Goal: Task Accomplishment & Management: Complete application form

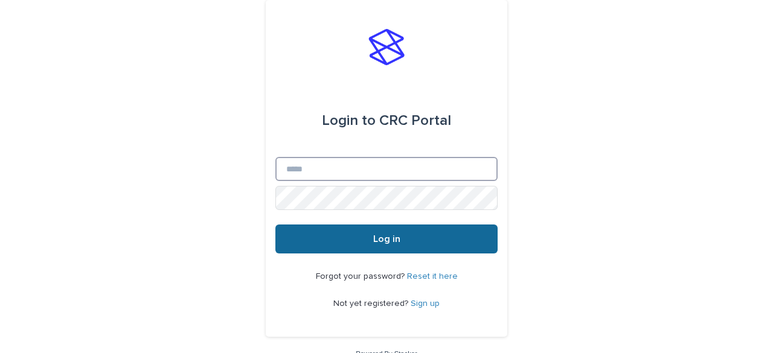
type input "**********"
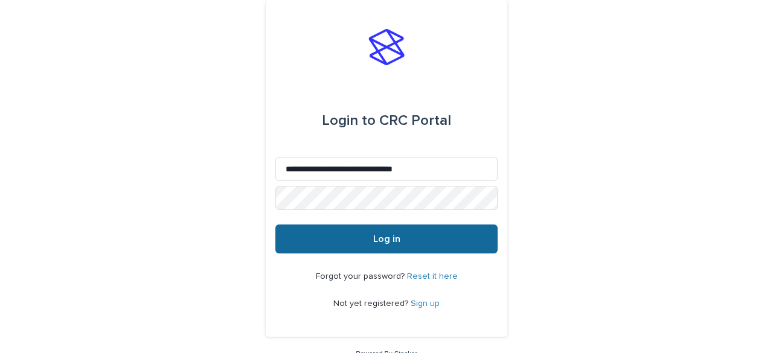
click at [373, 247] on button "Log in" at bounding box center [387, 239] width 222 height 29
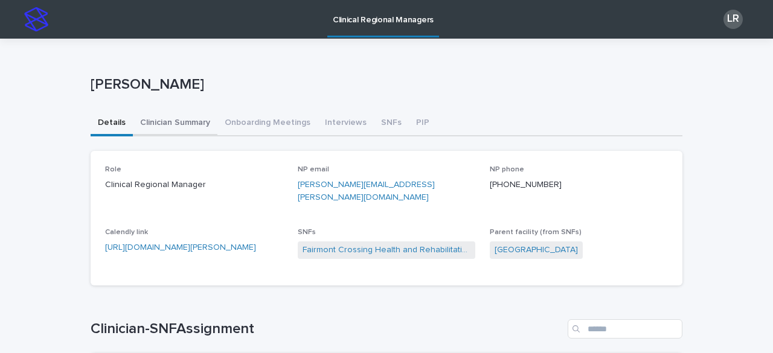
click at [178, 122] on button "Clinician Summary" at bounding box center [175, 123] width 85 height 25
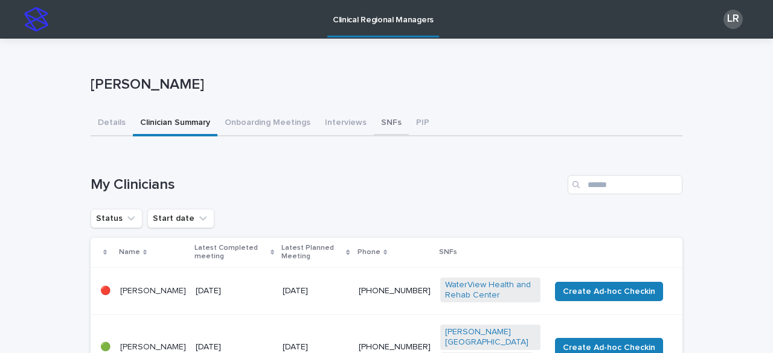
click at [376, 125] on button "SNFs" at bounding box center [391, 123] width 35 height 25
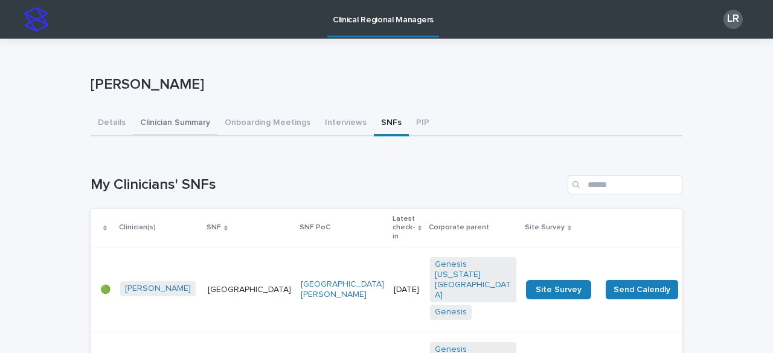
click at [179, 123] on button "Clinician Summary" at bounding box center [175, 123] width 85 height 25
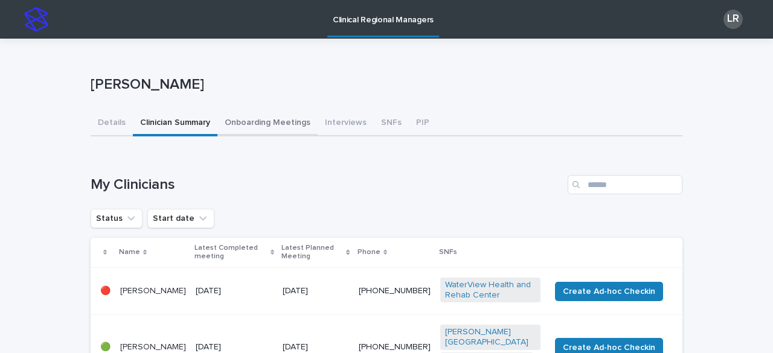
click at [259, 118] on button "Onboarding Meetings" at bounding box center [268, 123] width 100 height 25
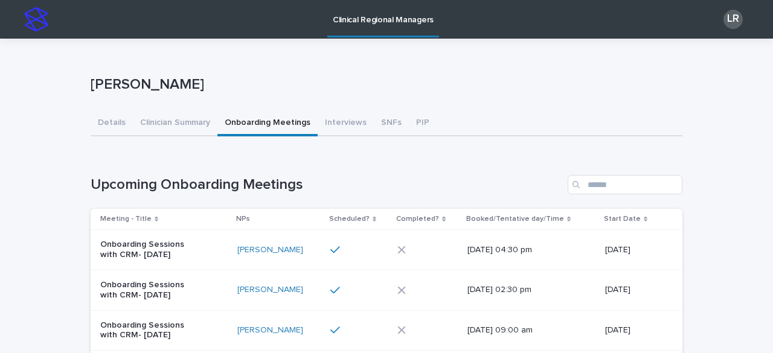
click at [305, 256] on div "[PERSON_NAME]" at bounding box center [278, 250] width 83 height 20
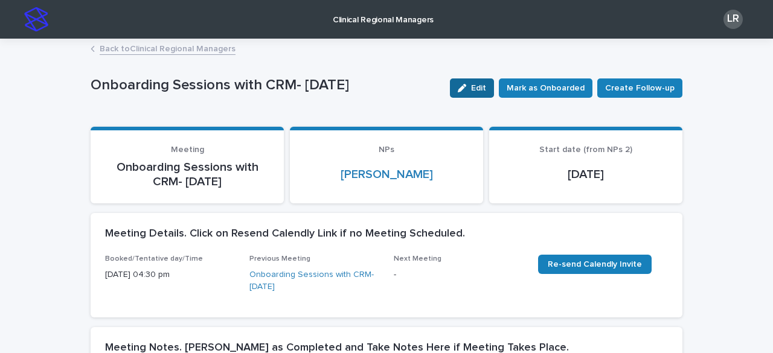
click at [471, 86] on div "button" at bounding box center [464, 88] width 13 height 8
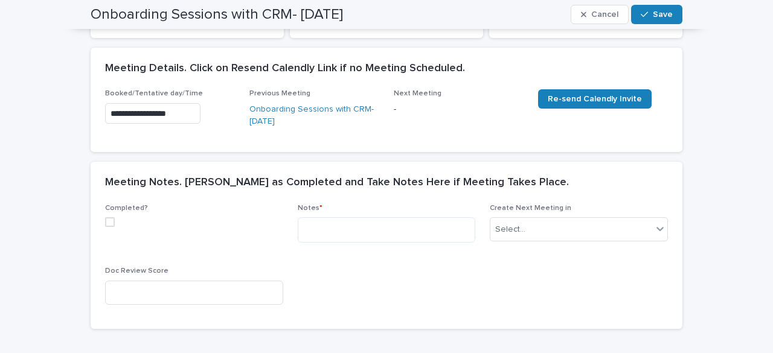
scroll to position [166, 0]
click at [108, 221] on span at bounding box center [110, 222] width 10 height 10
click at [349, 229] on textarea at bounding box center [387, 229] width 178 height 25
paste textarea "**********"
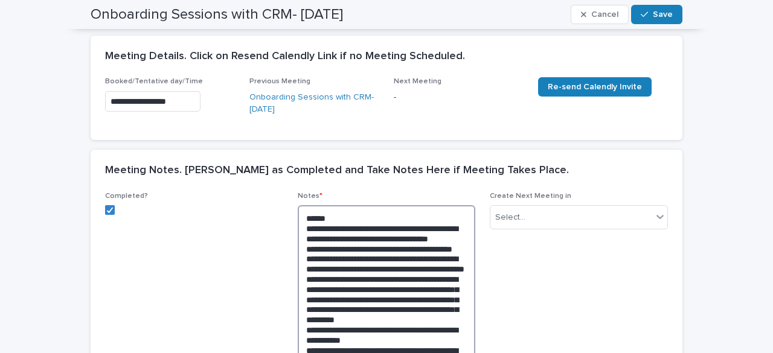
scroll to position [176, 0]
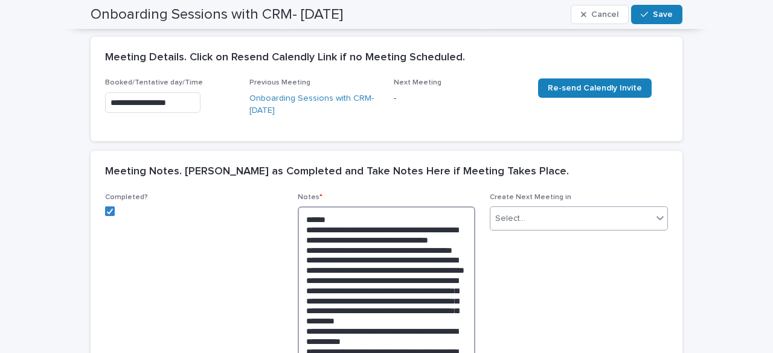
type textarea "**********"
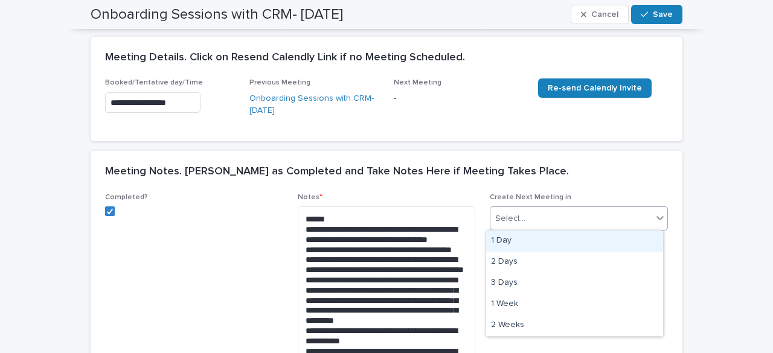
click at [544, 220] on div "Select..." at bounding box center [572, 219] width 162 height 20
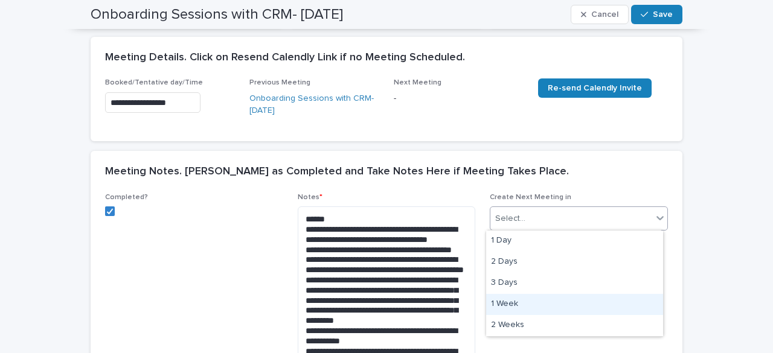
click at [504, 301] on div "1 Week" at bounding box center [574, 304] width 177 height 21
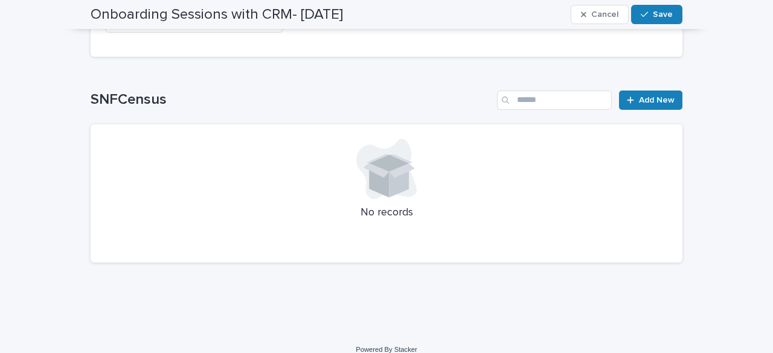
scroll to position [0, 0]
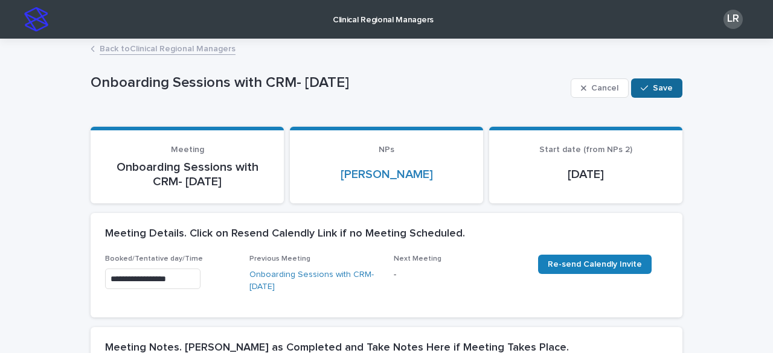
click at [646, 87] on div "button" at bounding box center [647, 88] width 12 height 8
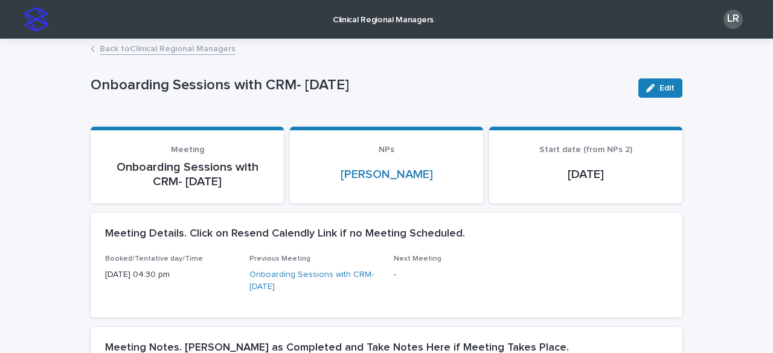
click at [111, 50] on link "Back to Clinical Regional Managers" at bounding box center [168, 48] width 136 height 14
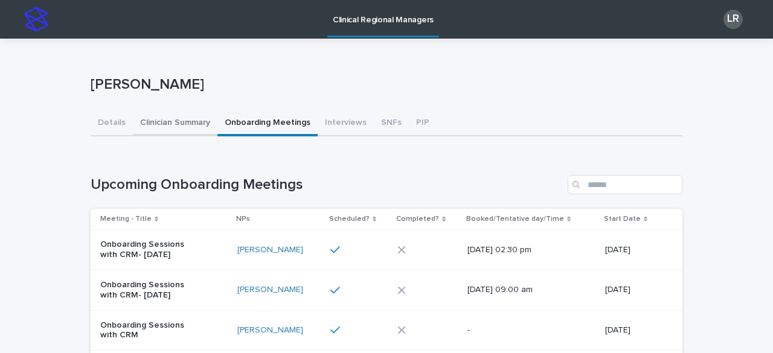
click at [164, 123] on button "Clinician Summary" at bounding box center [175, 123] width 85 height 25
